Goal: Check status: Check status

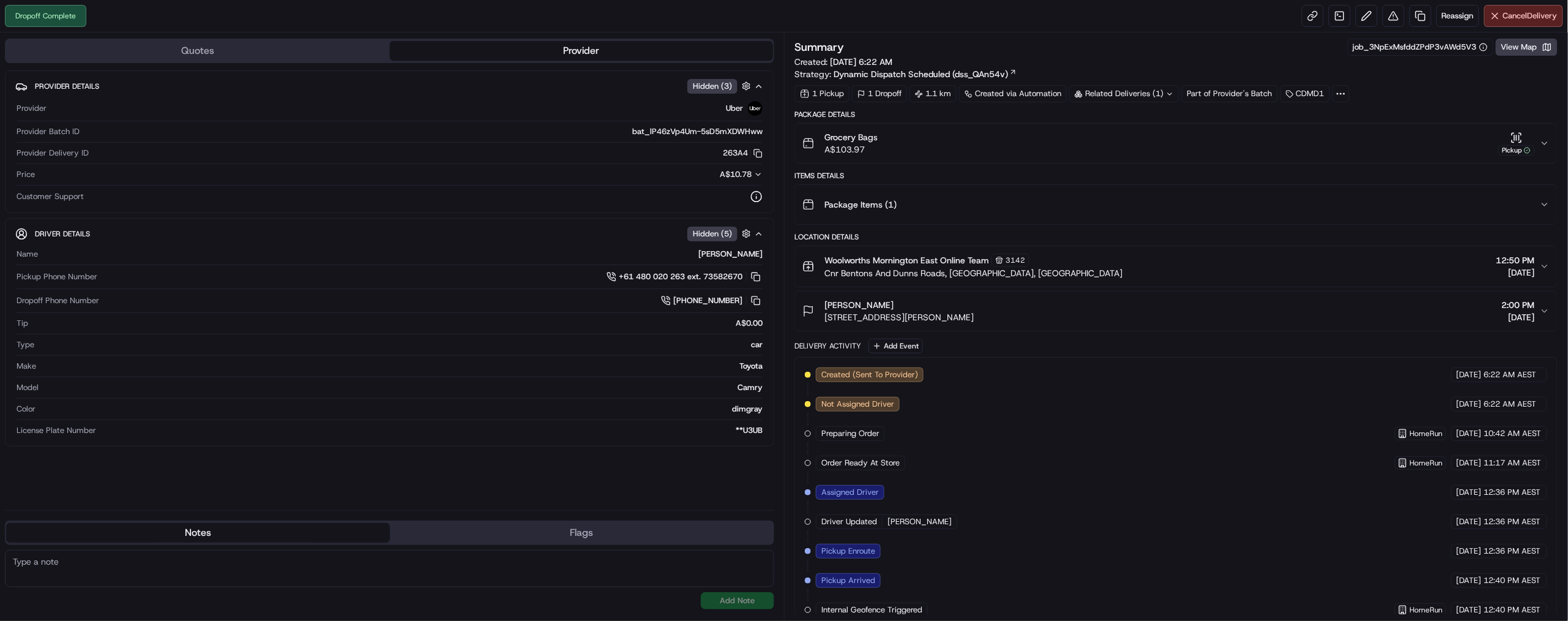
click at [892, 67] on span "[DATE] 6:22 AM" at bounding box center [860, 61] width 62 height 11
click at [1510, 143] on icon "button" at bounding box center [1516, 137] width 12 height 12
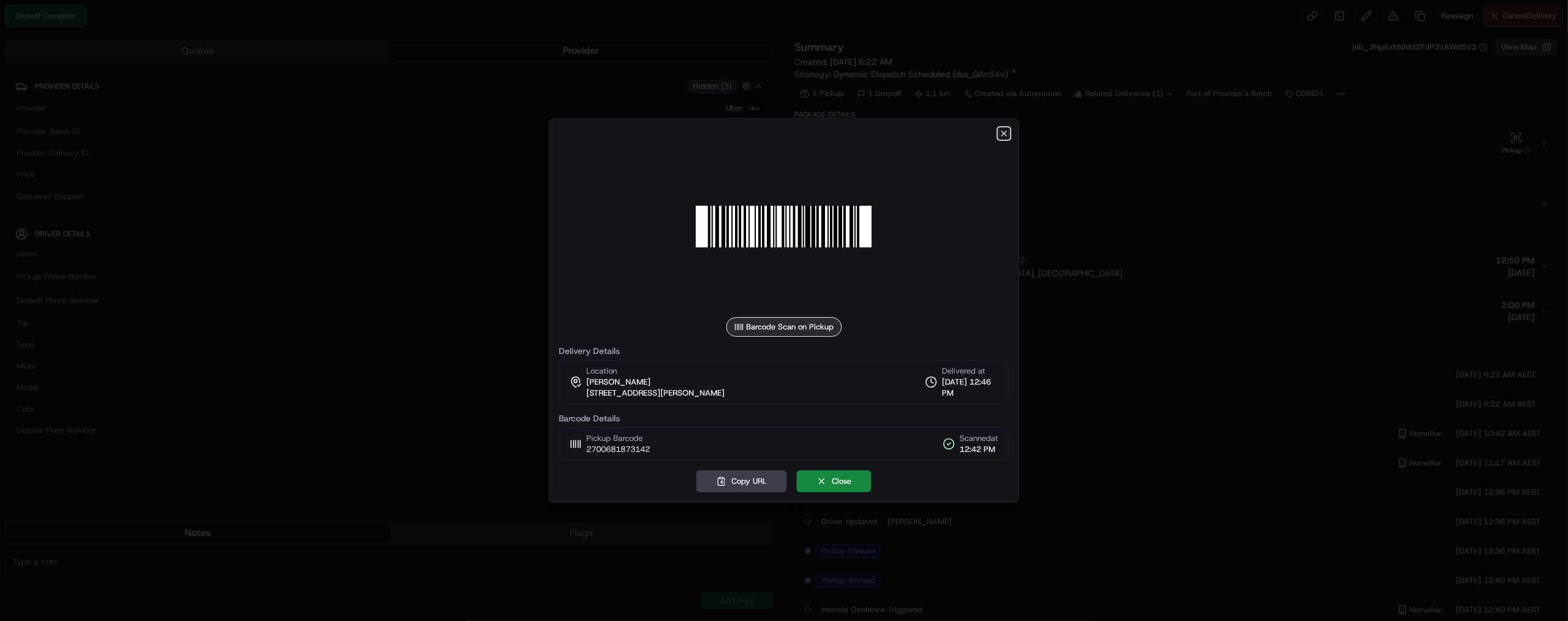
click at [1000, 128] on icon "button" at bounding box center [1004, 133] width 10 height 10
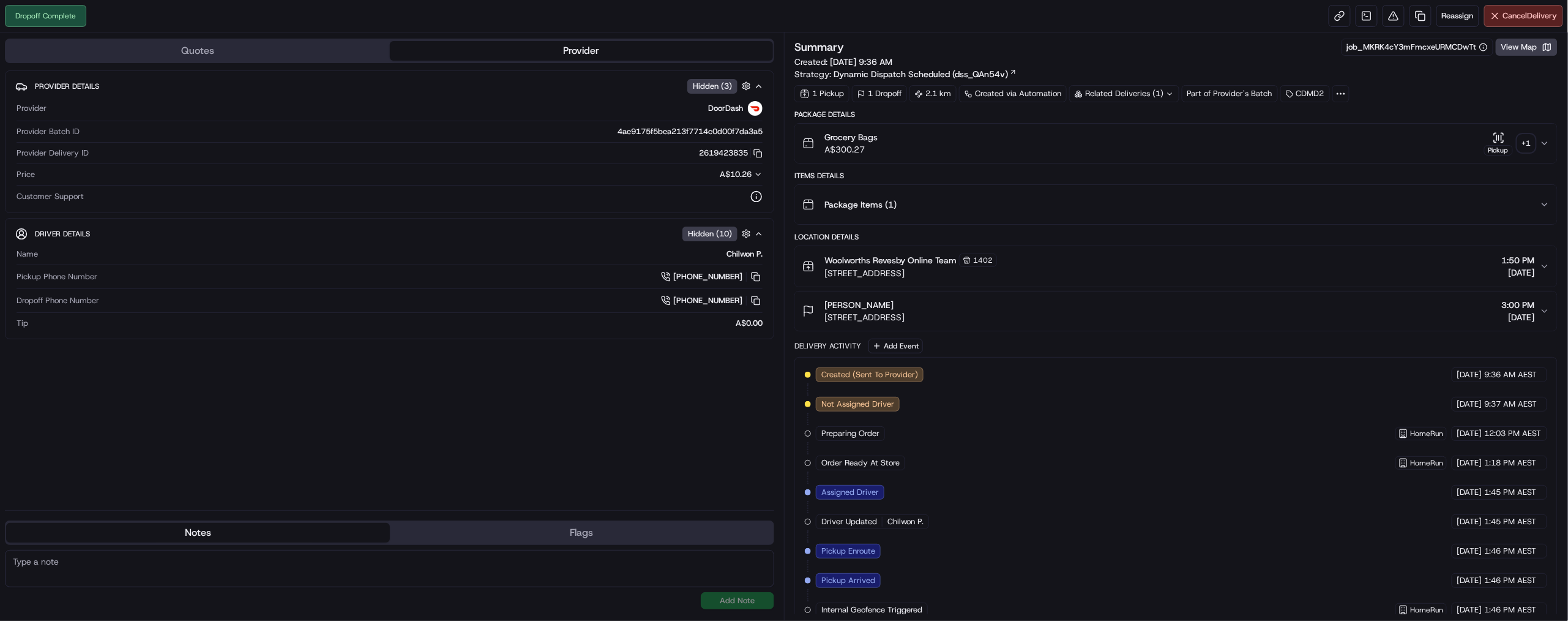
click at [1484, 155] on div "Pickup" at bounding box center [1498, 150] width 29 height 10
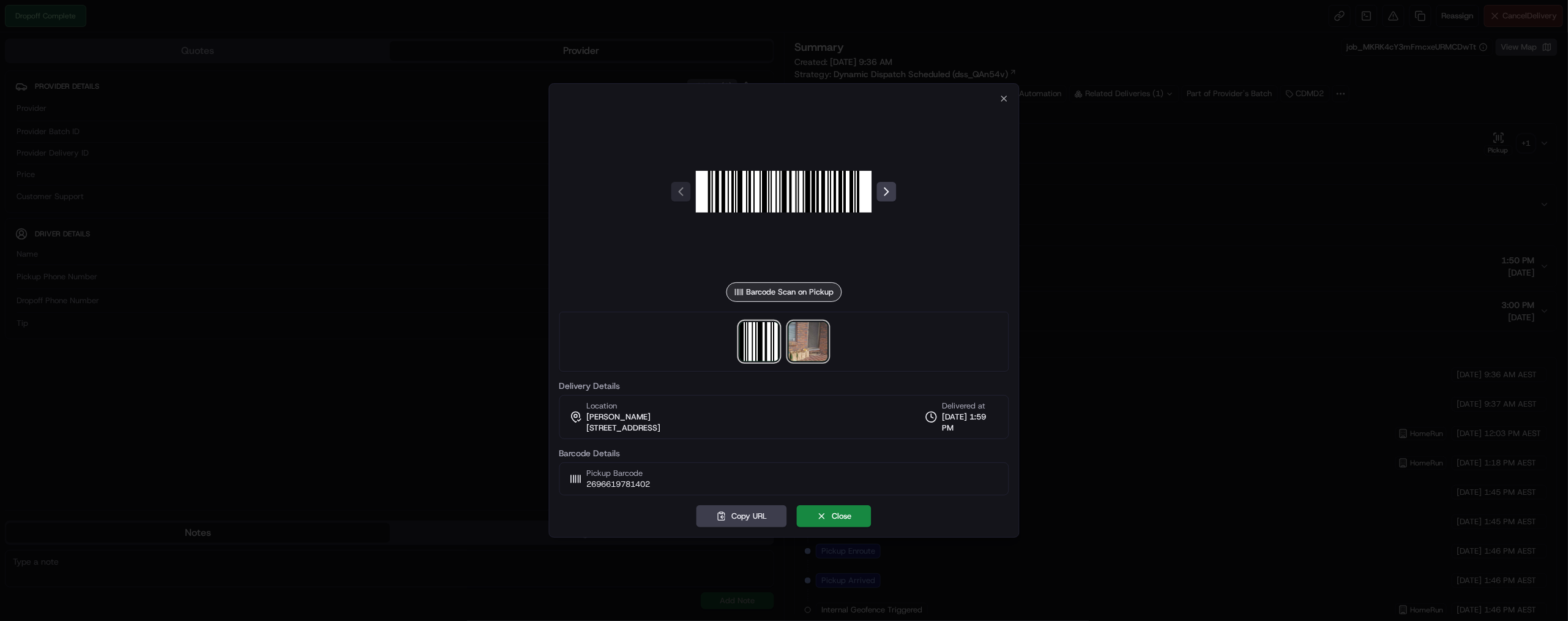
click at [803, 361] on img at bounding box center [808, 342] width 39 height 39
